Goal: Task Accomplishment & Management: Manage account settings

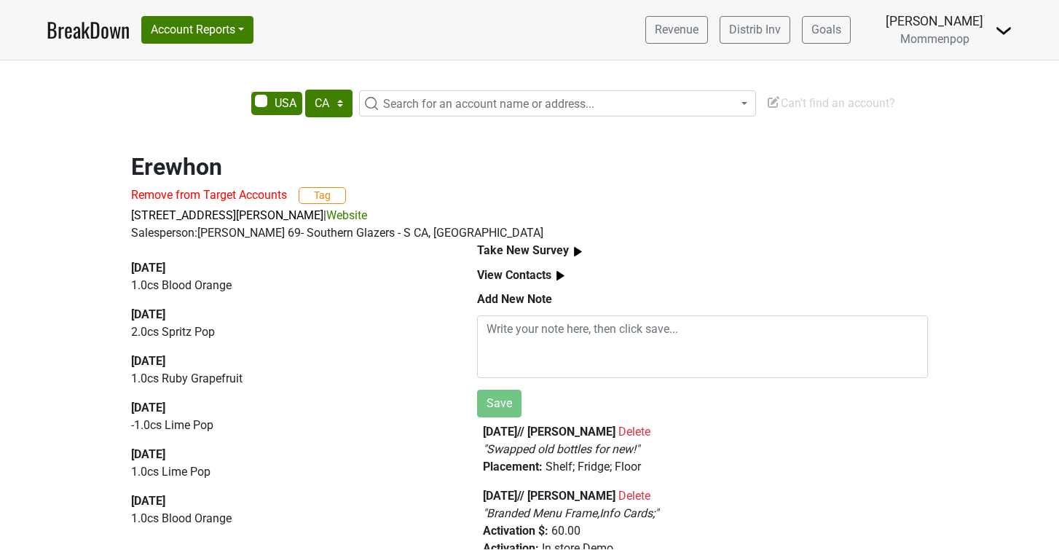
select select "CA"
click at [234, 34] on button "Account Reports" at bounding box center [197, 30] width 112 height 28
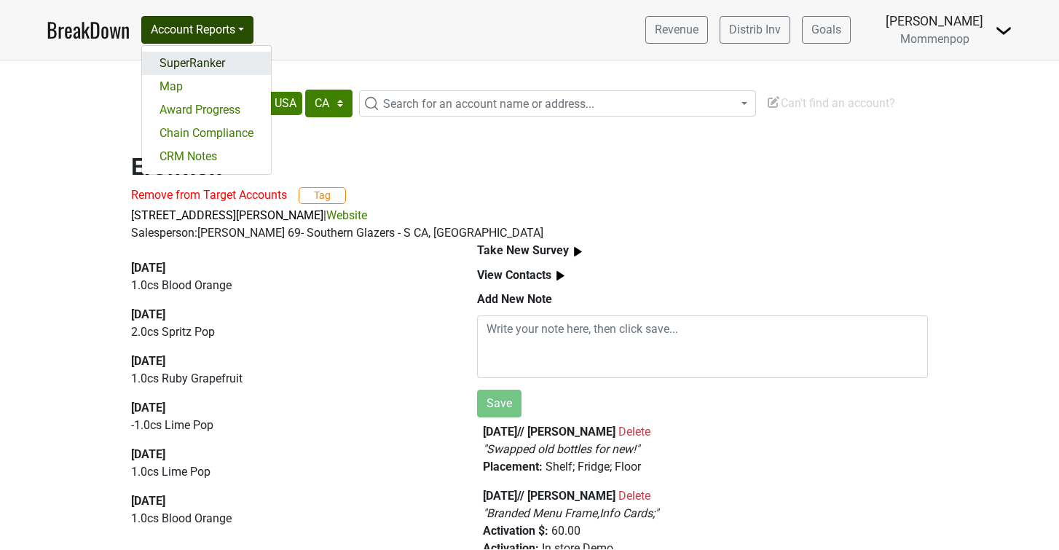
click at [209, 66] on link "SuperRanker" at bounding box center [206, 63] width 129 height 23
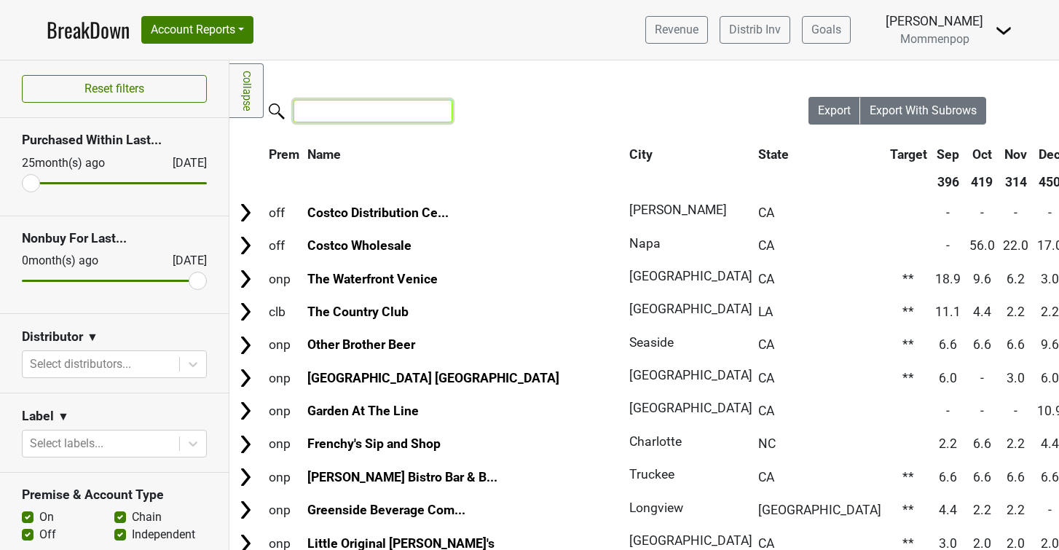
click at [352, 116] on input "search" at bounding box center [372, 111] width 159 height 23
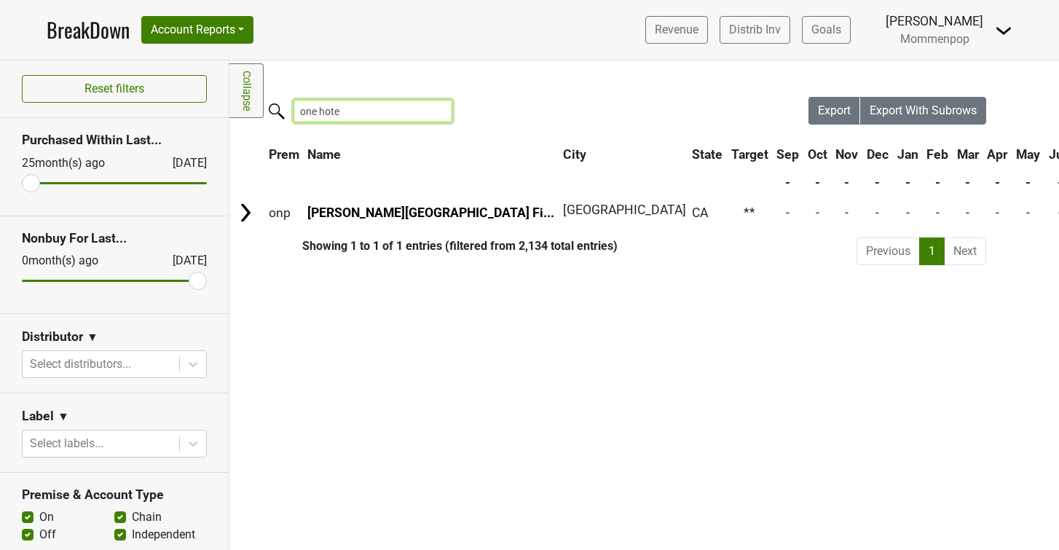
type input "one hotel"
click at [422, 106] on input "one hotel" at bounding box center [372, 111] width 159 height 23
click at [431, 114] on input "one hotel" at bounding box center [372, 111] width 159 height 23
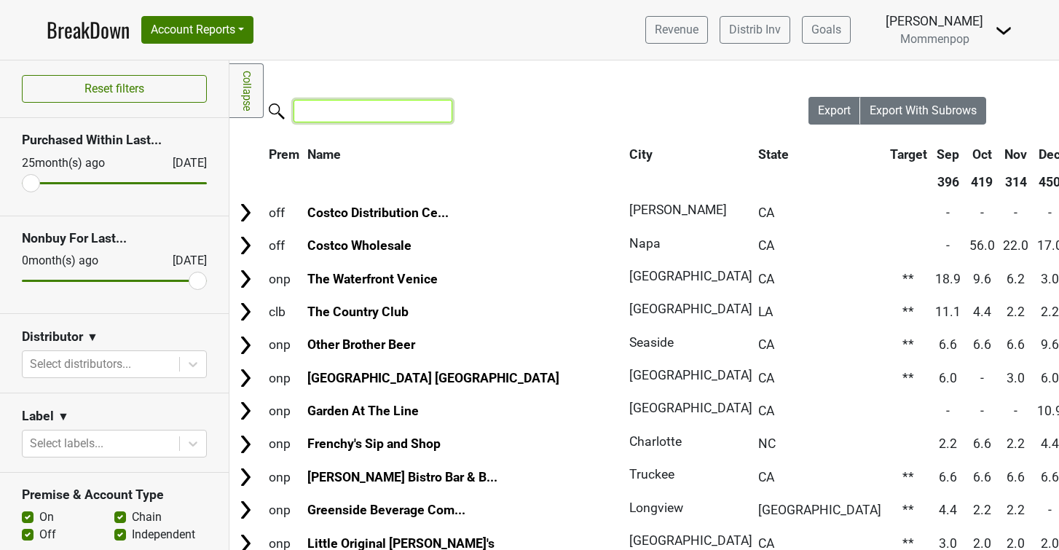
click at [323, 114] on input "search" at bounding box center [372, 111] width 159 height 23
click at [347, 107] on input "1" at bounding box center [372, 111] width 159 height 23
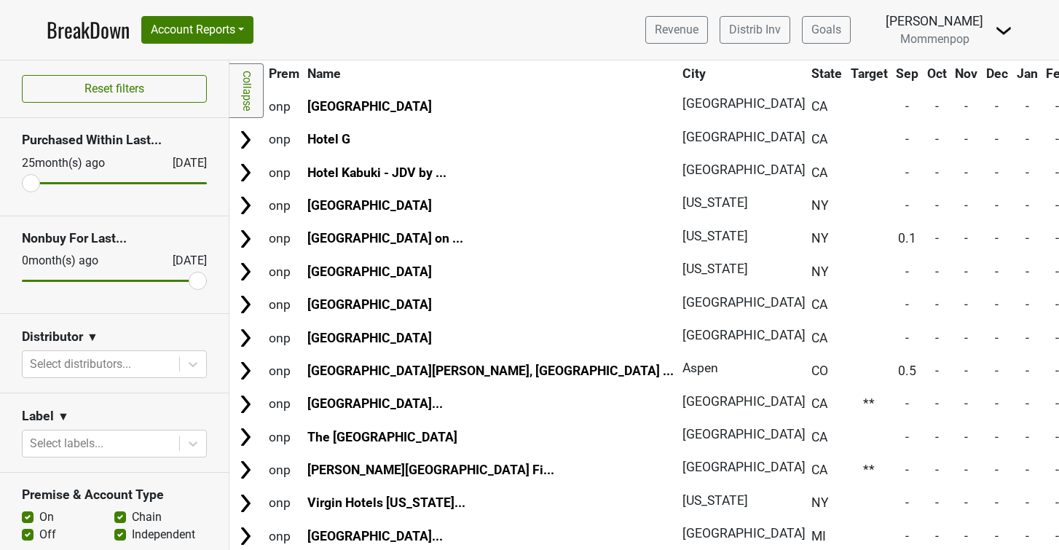
scroll to position [746, 0]
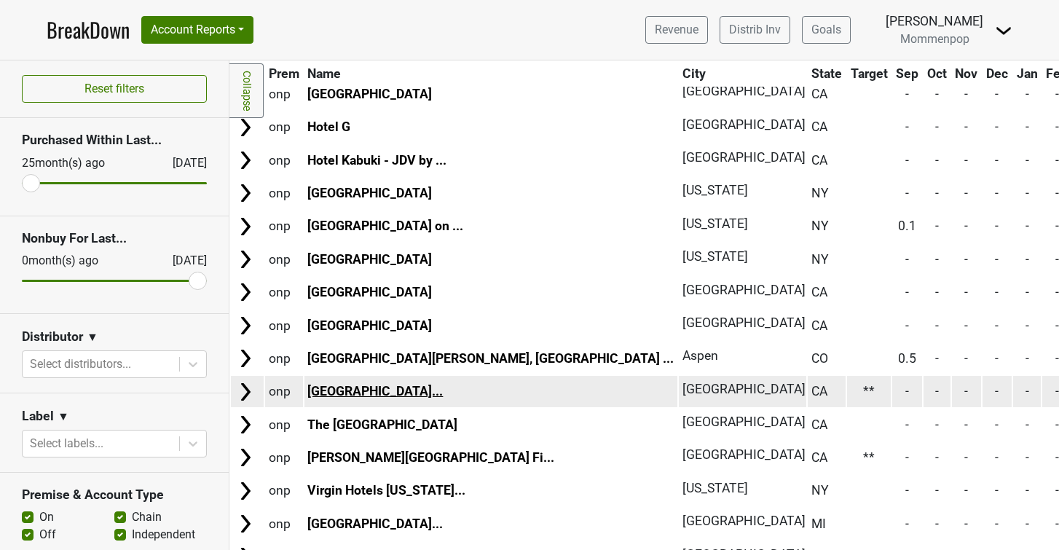
type input "hotel"
click at [348, 395] on link "1 Hotel West Hollywood..." at bounding box center [374, 391] width 135 height 15
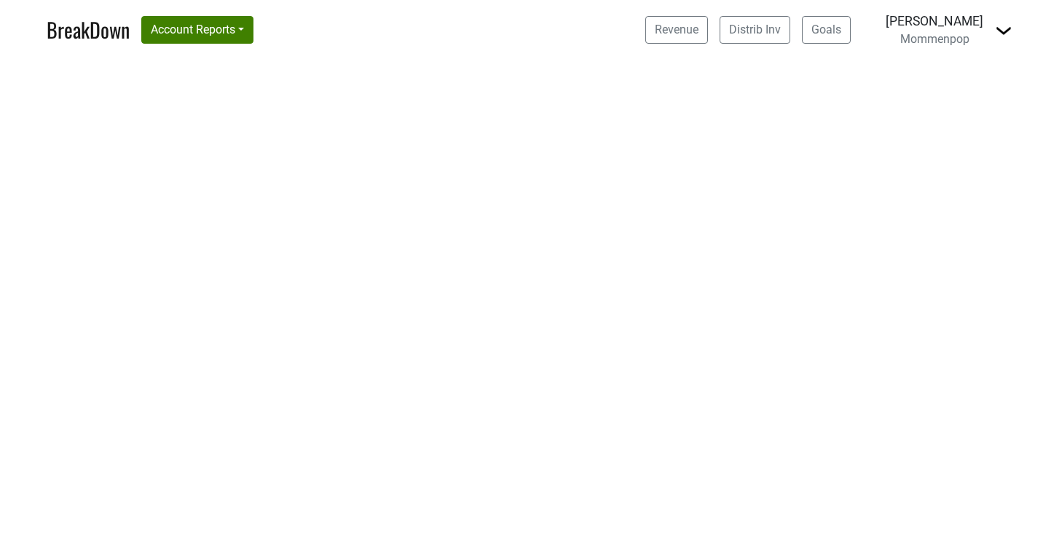
select select "CA"
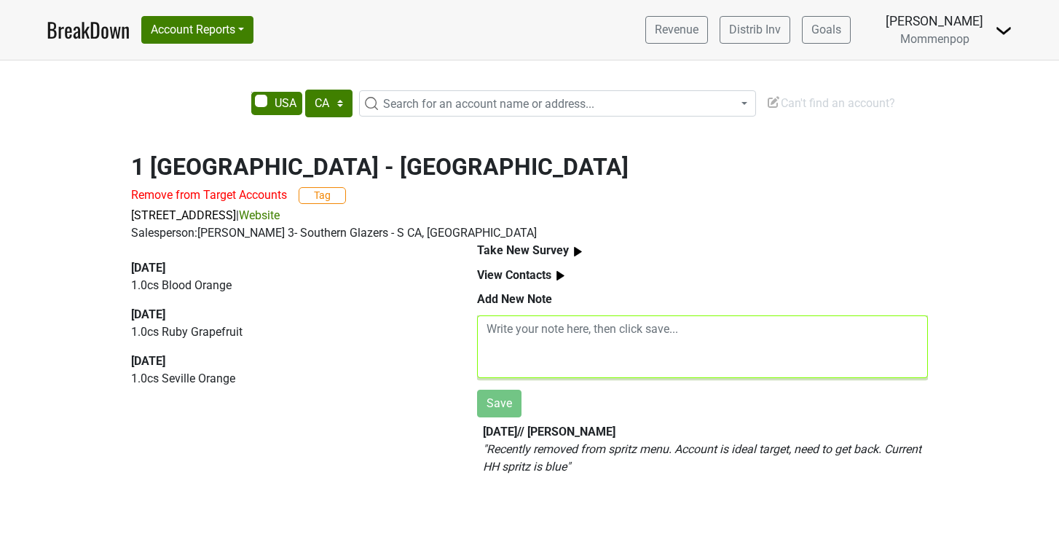
click at [527, 337] on textarea at bounding box center [702, 346] width 451 height 63
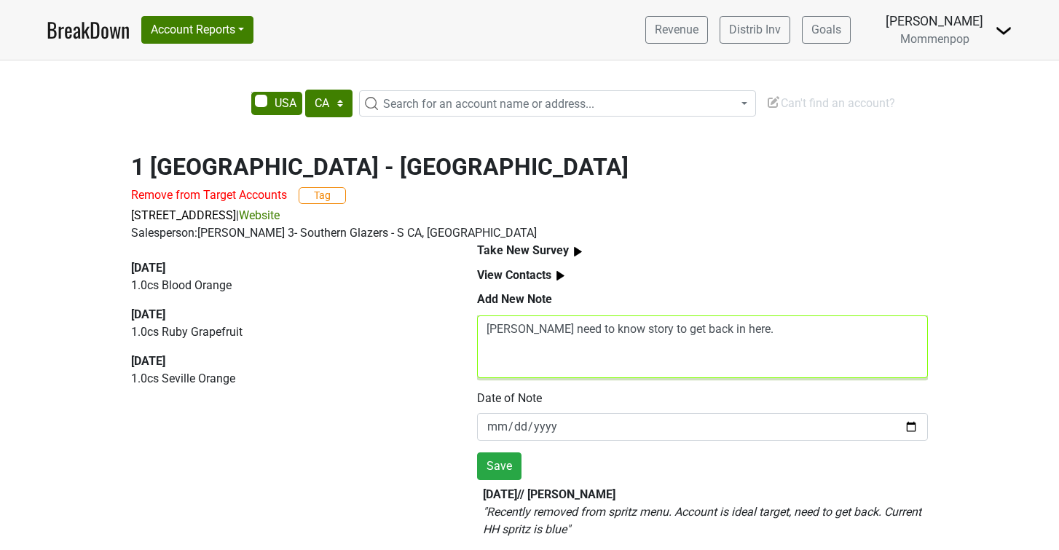
click at [624, 330] on textarea "[PERSON_NAME] need to know story to get back in here." at bounding box center [702, 346] width 451 height 63
click at [653, 328] on textarea "[PERSON_NAME] need to know story to potentiallly get back in here." at bounding box center [702, 346] width 451 height 63
click at [672, 327] on textarea "[PERSON_NAME] need to know story to potentiallly get back in here." at bounding box center [702, 346] width 451 height 63
click at [772, 328] on textarea "[PERSON_NAME] need to know story to potentially get back in here." at bounding box center [702, 346] width 451 height 63
click at [534, 332] on textarea "[PERSON_NAME] need to know story to potentially get back in here and curate a r…" at bounding box center [702, 346] width 451 height 63
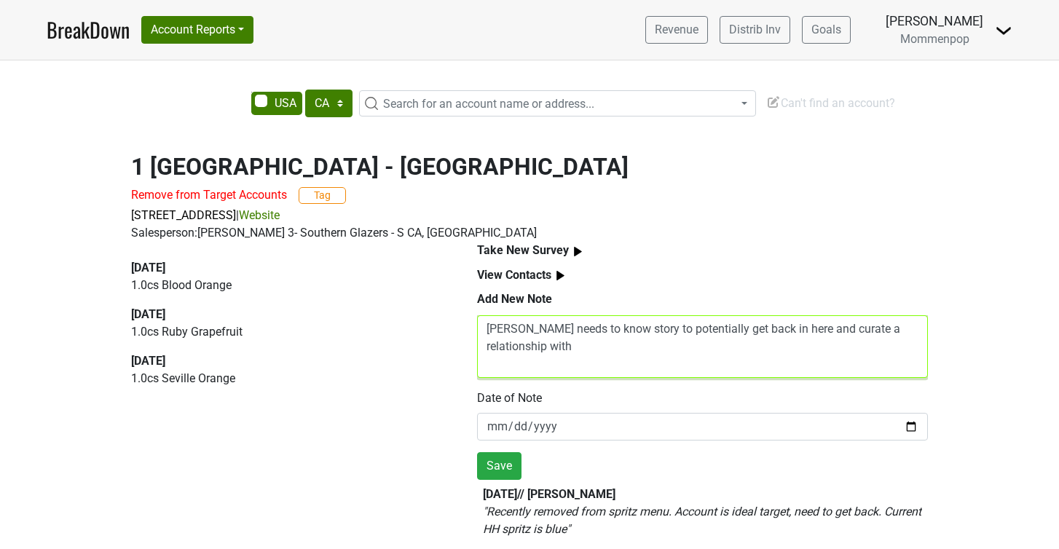
click at [618, 327] on textarea "[PERSON_NAME] needs to know story to potentially get back in here and curate a …" at bounding box center [702, 346] width 451 height 63
click at [842, 334] on textarea "[PERSON_NAME] needs to know story on this to potentially get back in here and c…" at bounding box center [702, 346] width 451 height 63
click at [592, 348] on textarea "[PERSON_NAME] needs to know story on this to potentially get back in here and c…" at bounding box center [702, 346] width 451 height 63
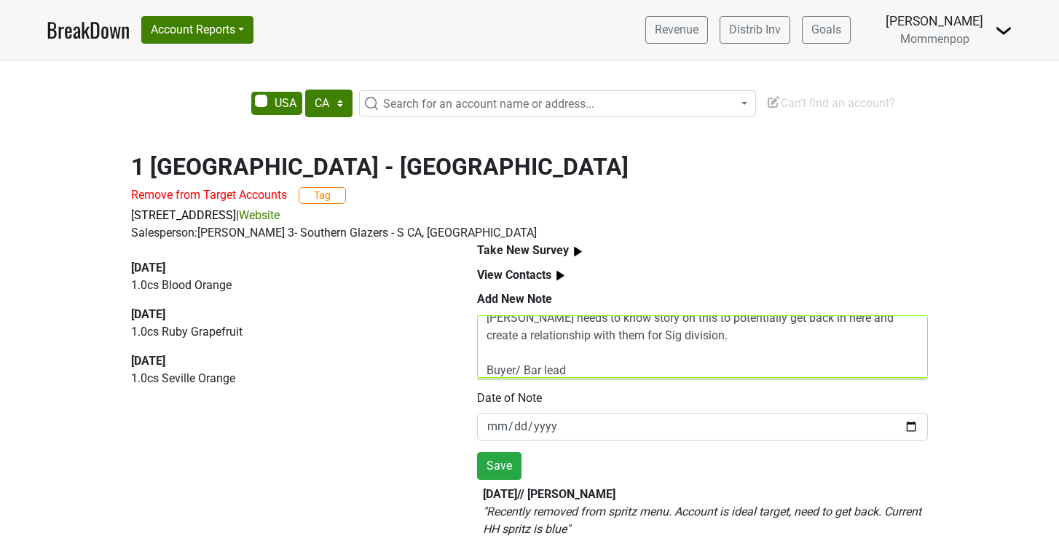
click at [485, 352] on textarea "[PERSON_NAME] needs to know story on this to potentially get back in here and c…" at bounding box center [702, 346] width 451 height 63
click at [487, 368] on textarea "[PERSON_NAME] needs to know story on this to potentially get back in here and c…" at bounding box center [702, 346] width 451 height 63
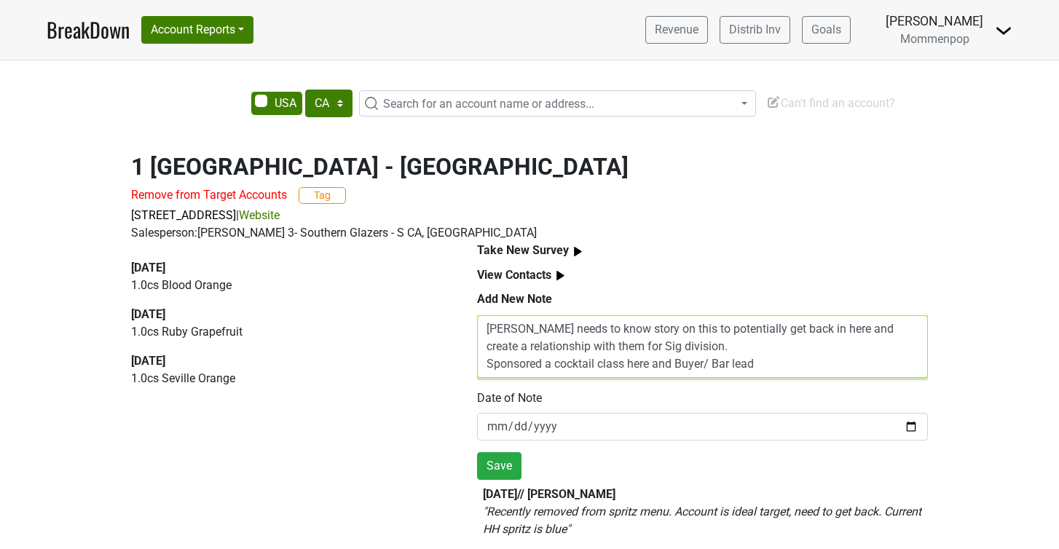
scroll to position [0, 0]
click at [780, 368] on textarea "[PERSON_NAME] needs to know story on this to potentially get back in here and c…" at bounding box center [702, 346] width 451 height 63
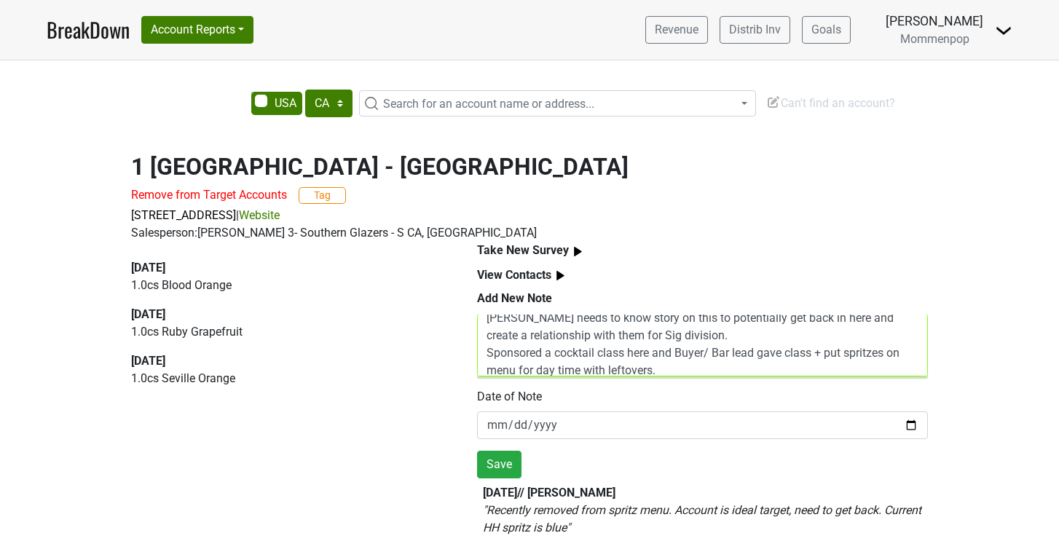
scroll to position [17, 0]
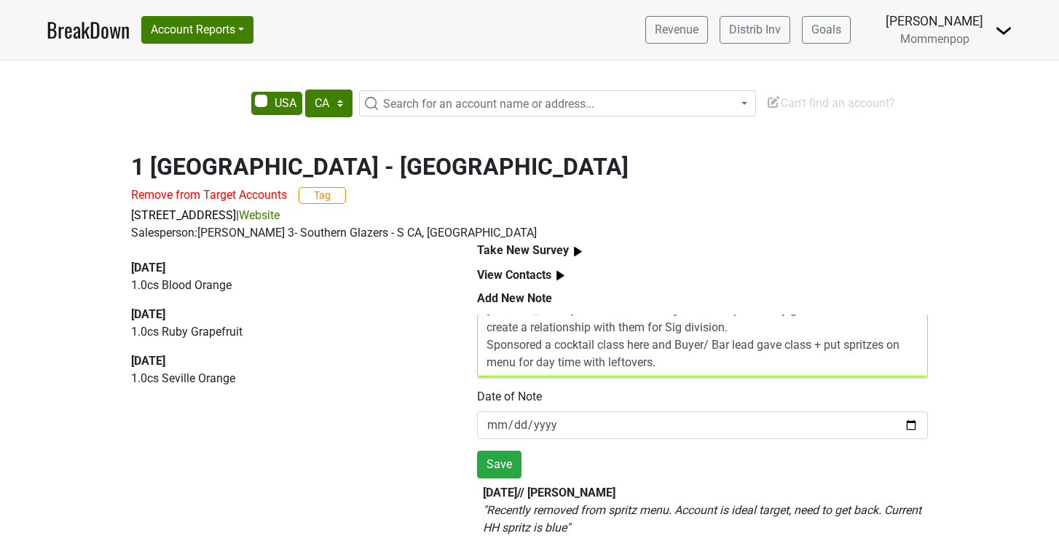
click at [487, 345] on textarea "[PERSON_NAME] needs to know story on this to potentially get back in here and c…" at bounding box center [702, 345] width 451 height 63
click at [717, 363] on textarea "[PERSON_NAME] needs to know story on this to potentially get back in here and c…" at bounding box center [702, 345] width 451 height 63
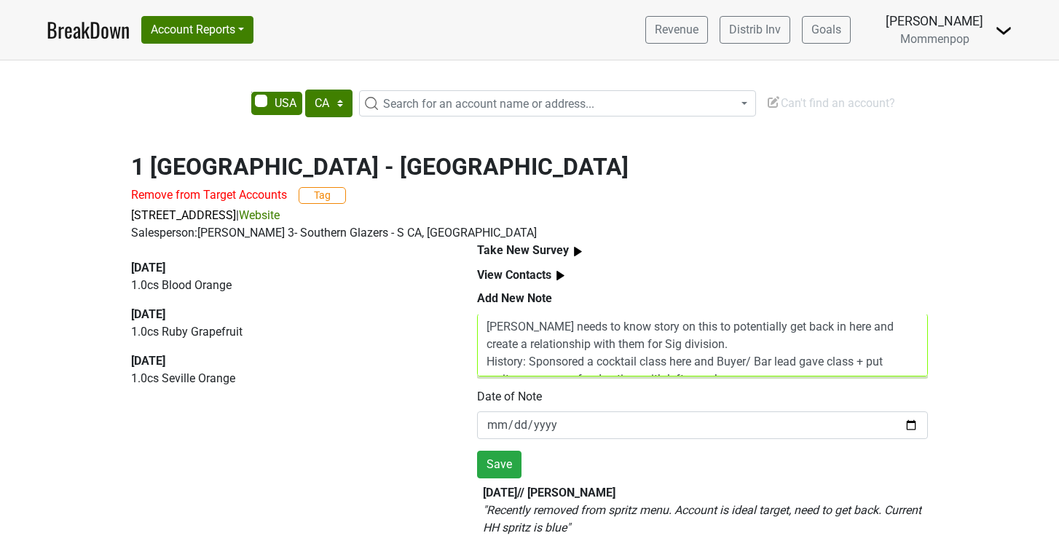
scroll to position [0, 0]
click at [486, 328] on textarea "[PERSON_NAME] needs to know story on this to potentially get back in here and c…" at bounding box center [702, 345] width 451 height 63
click at [687, 332] on textarea "Rep [PERSON_NAME] needs to know story on this to potentially get back in here a…" at bounding box center [702, 345] width 451 height 63
click at [745, 366] on textarea "Rep [PERSON_NAME] needs to know story on this to potentially get back in here a…" at bounding box center [702, 345] width 451 height 63
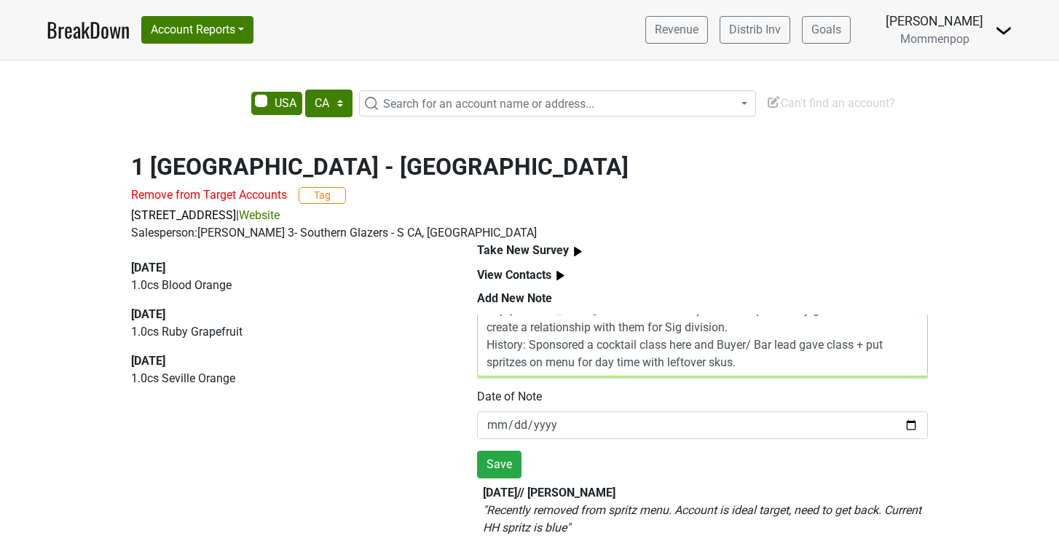
scroll to position [0, 0]
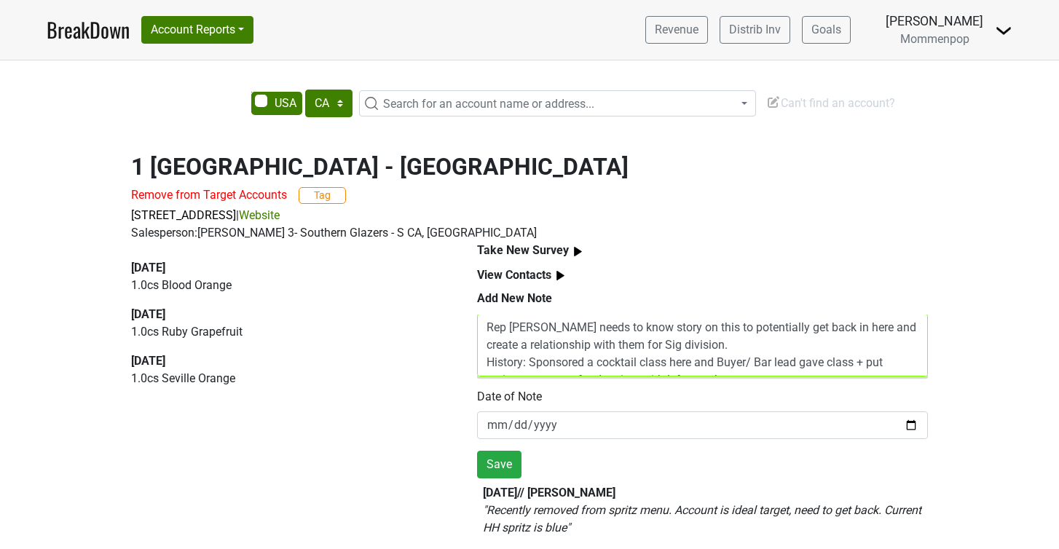
drag, startPoint x: 682, startPoint y: 347, endPoint x: 479, endPoint y: 331, distance: 203.8
click at [479, 331] on textarea "Rep [PERSON_NAME] needs to know story on this to potentially get back in here a…" at bounding box center [702, 345] width 451 height 63
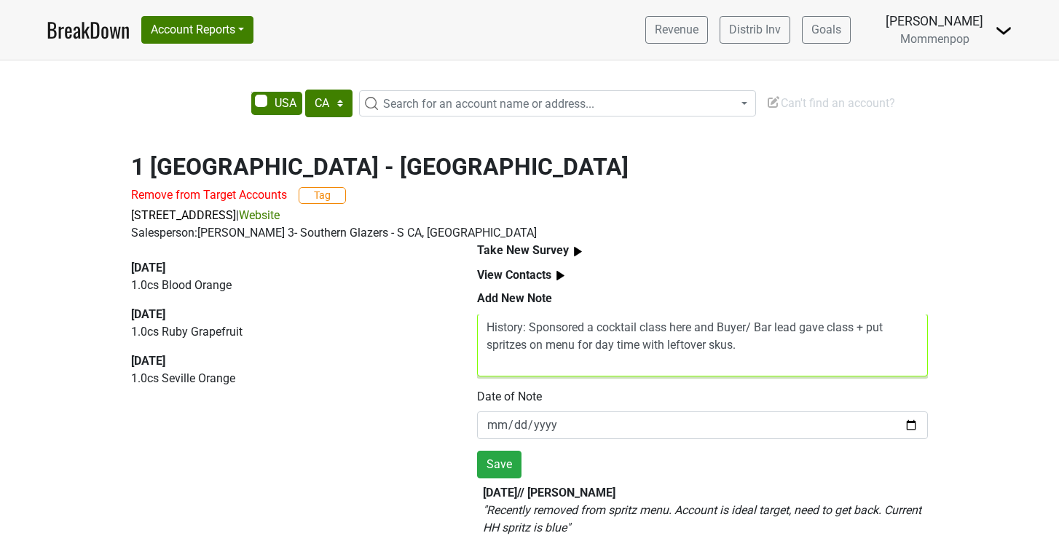
click at [761, 347] on textarea "History: Sponsored a cocktail class here and Buyer/ Bar lead gave class + put s…" at bounding box center [702, 345] width 451 height 63
type textarea "History: Sponsored a cocktail class here and Buyer/ Bar lead gave class + put s…"
